Goal: Transaction & Acquisition: Purchase product/service

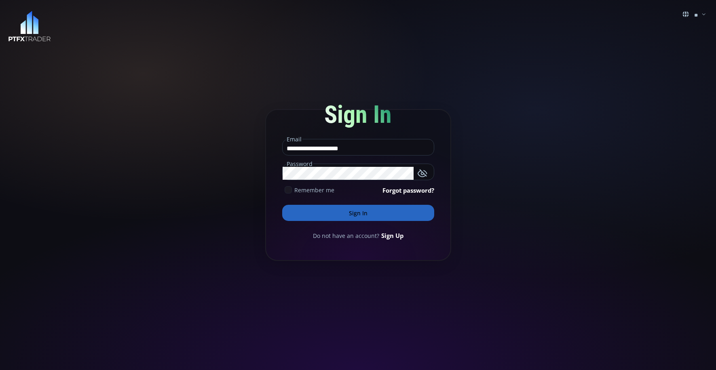
click at [359, 216] on button "Sign In" at bounding box center [358, 213] width 152 height 16
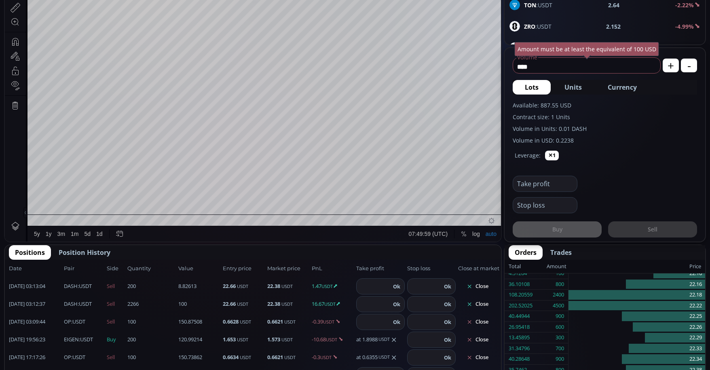
scroll to position [323, 0]
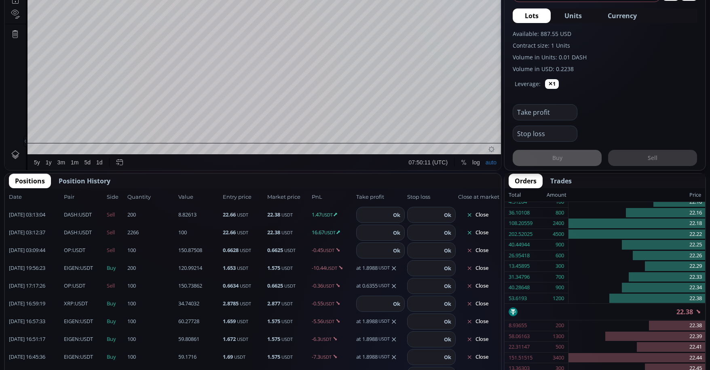
click at [423, 237] on input "number" at bounding box center [424, 232] width 34 height 15
type input "*****"
click at [442, 233] on button "Ok" at bounding box center [447, 232] width 12 height 9
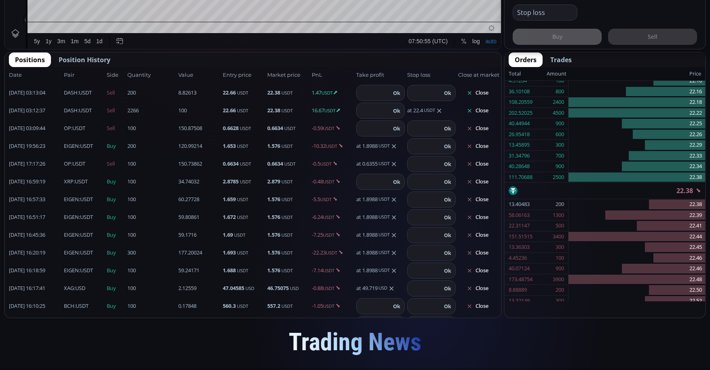
scroll to position [0, 0]
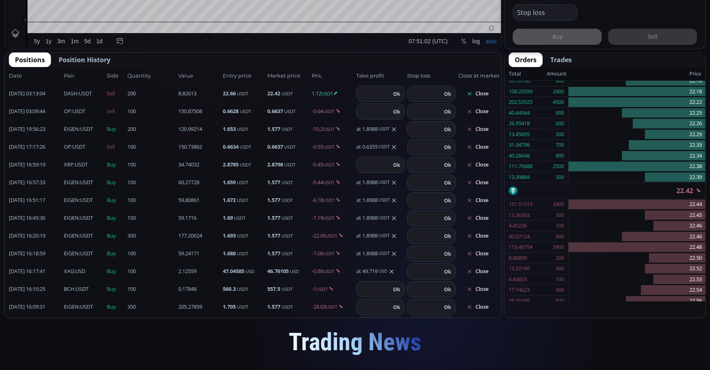
click at [320, 249] on div "[DATE] 16:18:59 EIGEN :USDT Buy 59.24171 100 1.688 USDT 1.577 USDT -7.08 USDT a…" at bounding box center [253, 254] width 496 height 18
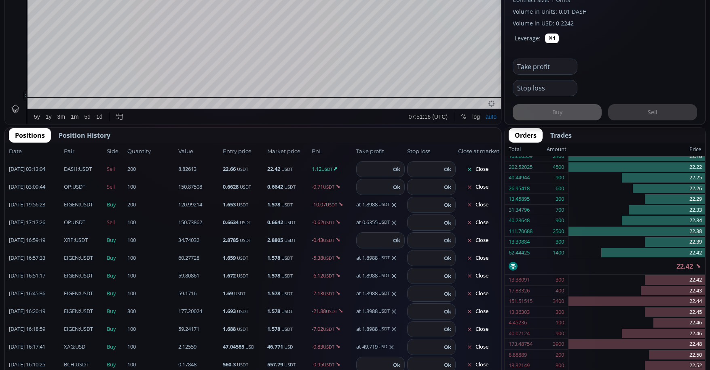
scroll to position [364, 0]
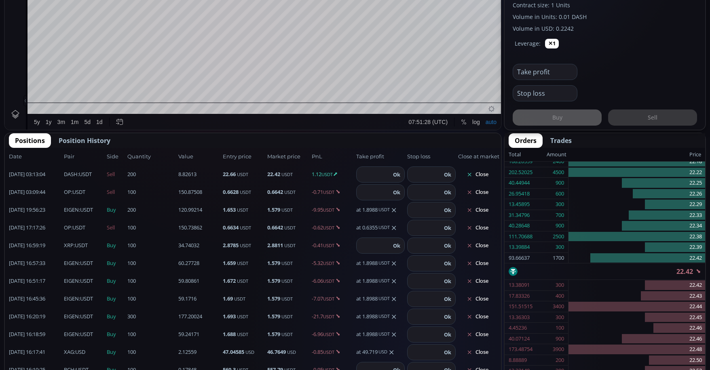
click at [97, 138] on span "Position History" at bounding box center [85, 141] width 52 height 10
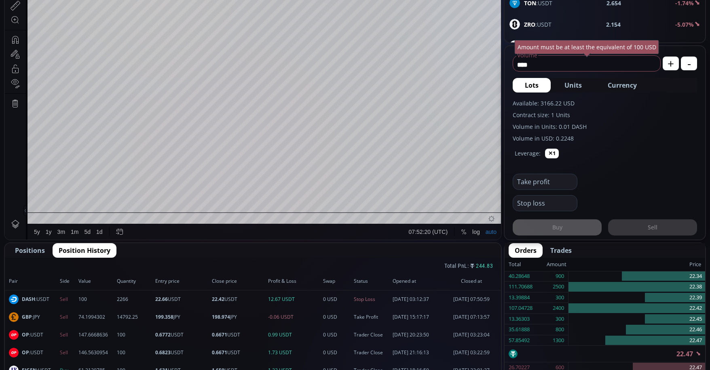
scroll to position [153, 0]
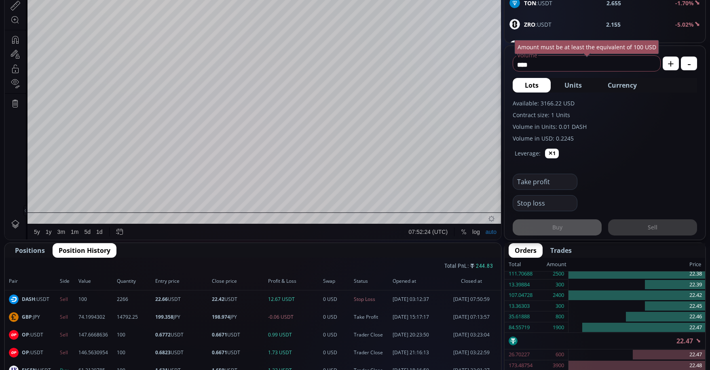
click at [38, 250] on span "Positions" at bounding box center [30, 251] width 30 height 10
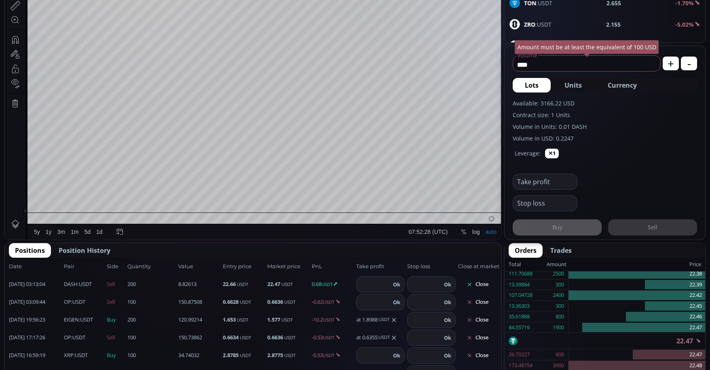
click at [473, 283] on button "Close" at bounding box center [477, 284] width 39 height 13
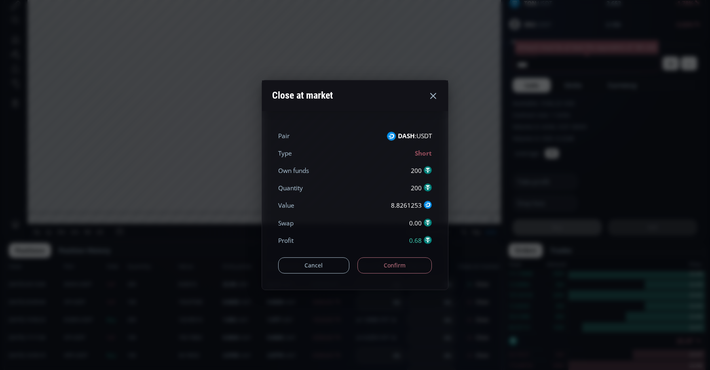
click at [397, 269] on button "Confirm" at bounding box center [394, 266] width 75 height 16
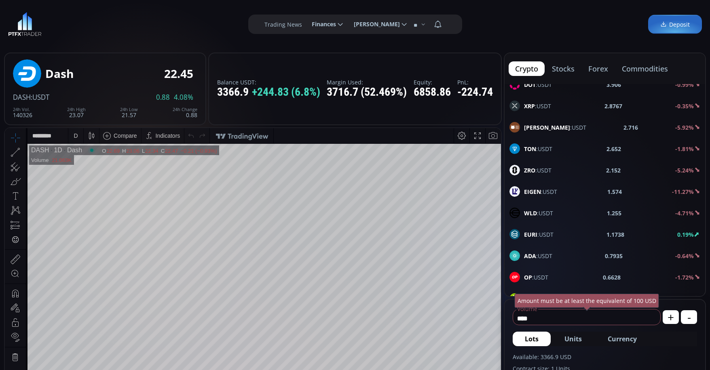
scroll to position [404, 0]
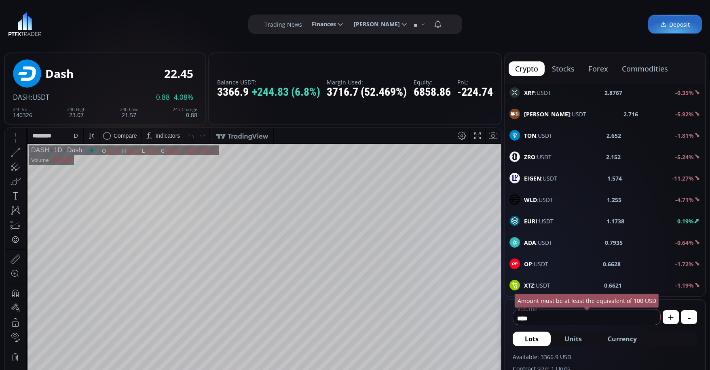
click at [557, 182] on span "EIGEN :USDT" at bounding box center [540, 178] width 33 height 8
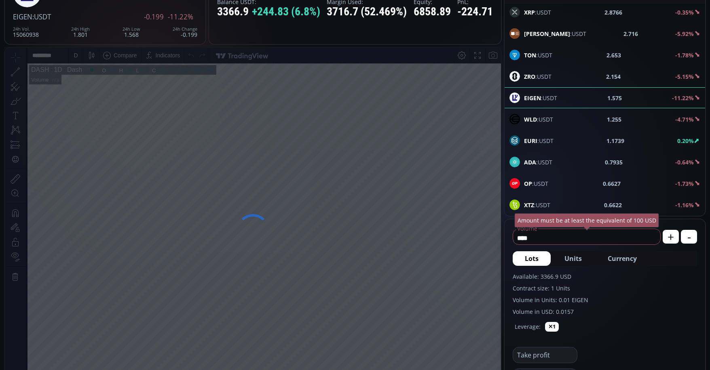
scroll to position [81, 0]
drag, startPoint x: 513, startPoint y: 234, endPoint x: 502, endPoint y: 232, distance: 11.0
click at [502, 232] on main "EigenLayer 1.574 EIGEN :USDT -0.200 -11.27% 24h Vol. 15062235 24h High 1.801 24…" at bounding box center [355, 350] width 710 height 764
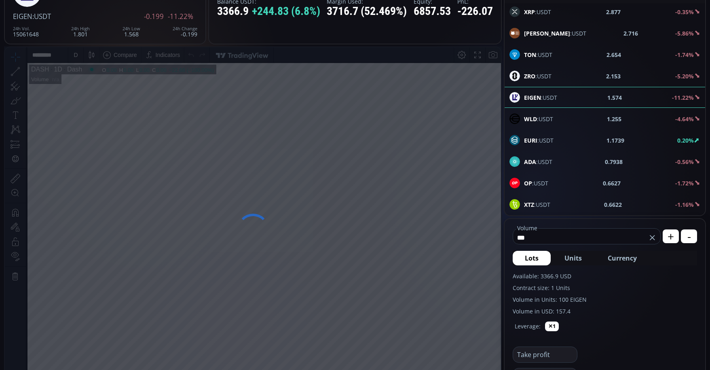
click at [625, 259] on span "Currency" at bounding box center [622, 258] width 29 height 10
type input "*****"
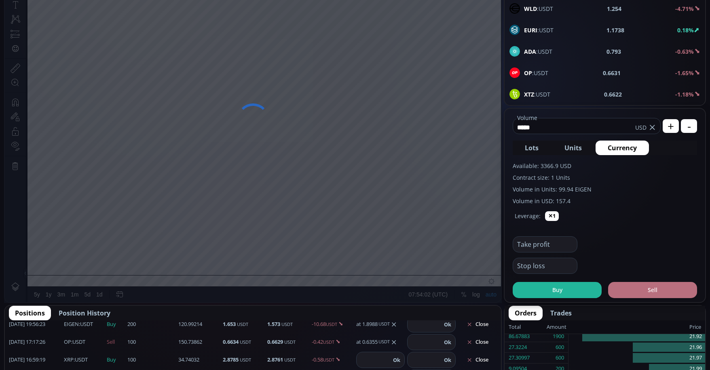
scroll to position [202, 0]
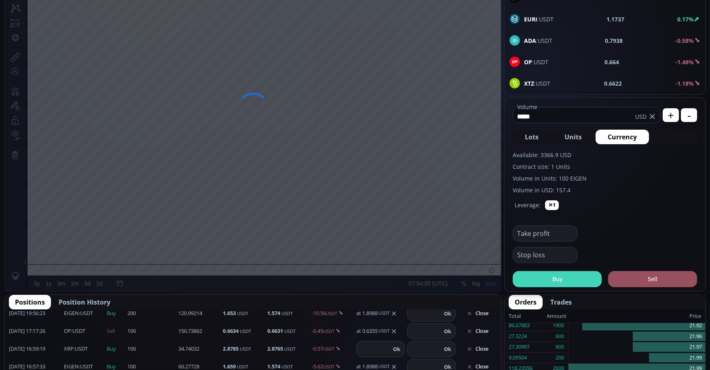
click at [579, 279] on button "Buy" at bounding box center [557, 279] width 89 height 16
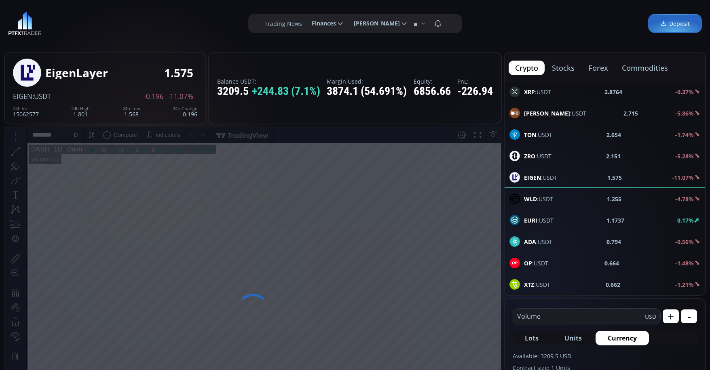
scroll to position [0, 0]
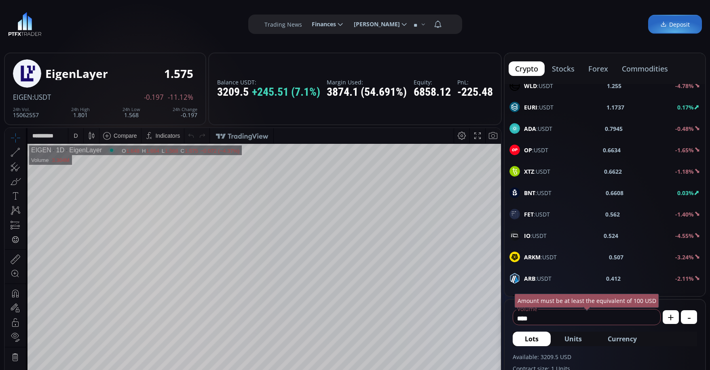
scroll to position [566, 0]
